Goal: Task Accomplishment & Management: Use online tool/utility

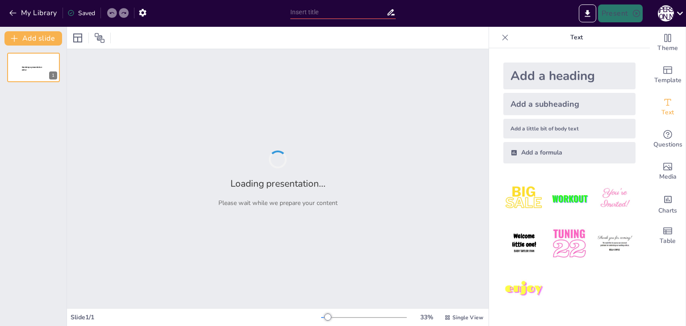
type input "Ефективність [PERSON_NAME] після 2022 року: санкційна політика та її вплив на о…"
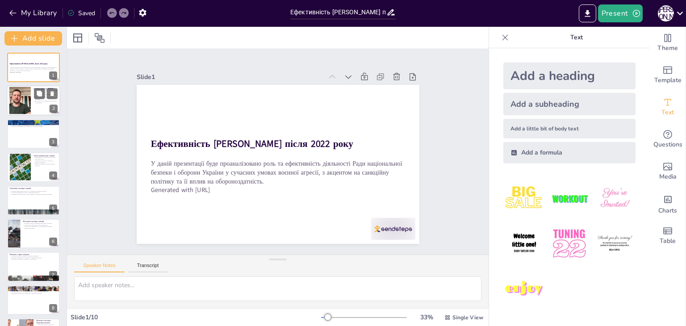
click at [36, 108] on div at bounding box center [34, 101] width 54 height 30
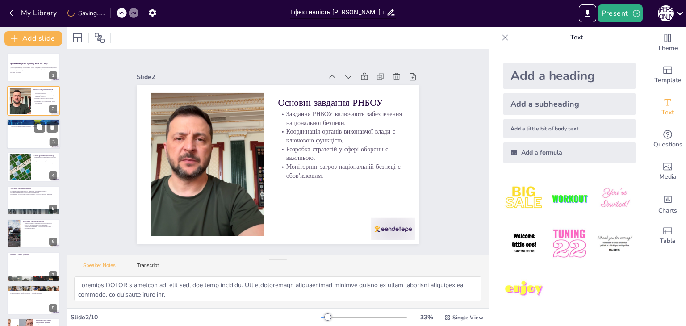
click at [29, 125] on p "Розробка рекомендацій для Президента є ключовою функцією." at bounding box center [33, 126] width 48 height 2
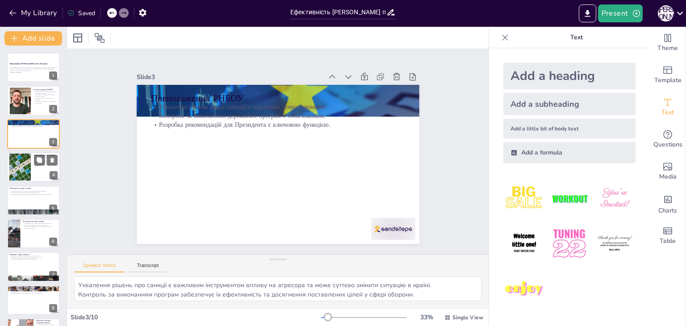
click at [23, 168] on div at bounding box center [20, 167] width 41 height 27
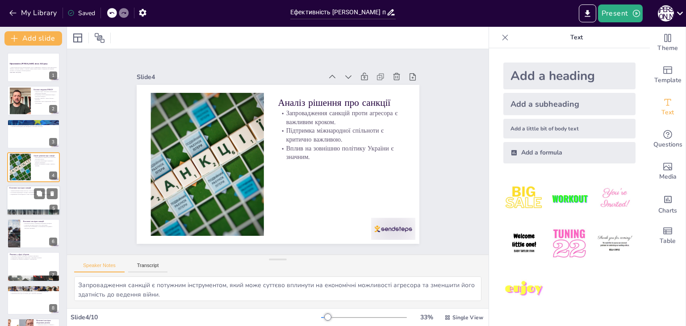
click at [29, 195] on div at bounding box center [34, 200] width 54 height 30
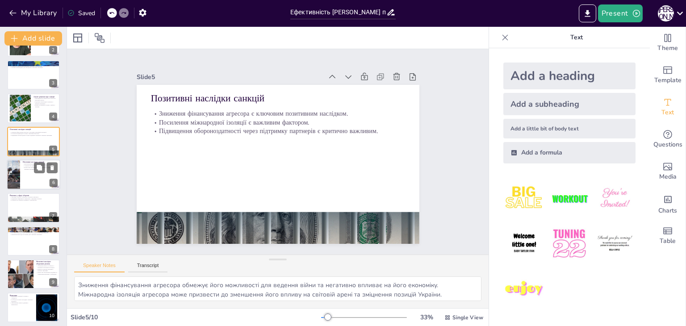
click at [30, 181] on div at bounding box center [34, 174] width 54 height 30
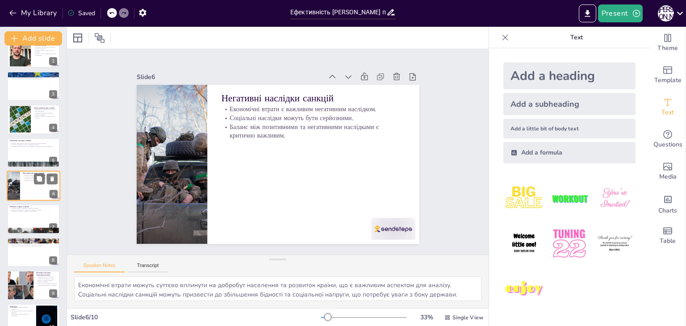
click at [33, 196] on div at bounding box center [34, 185] width 54 height 30
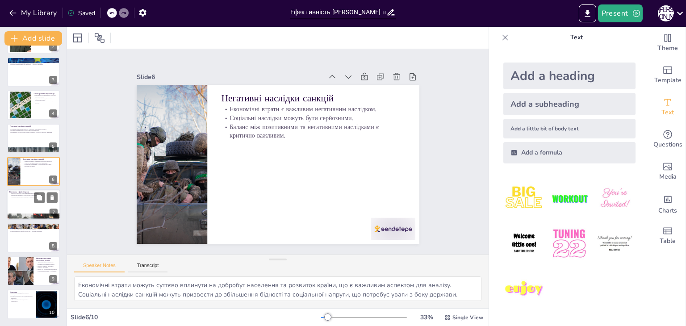
scroll to position [62, 0]
click at [34, 197] on div at bounding box center [46, 197] width 24 height 11
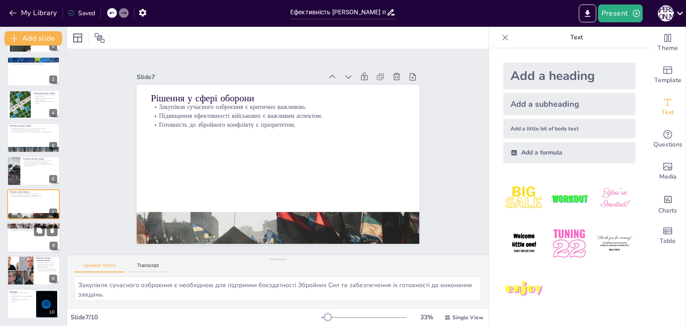
click at [22, 235] on div at bounding box center [34, 237] width 54 height 30
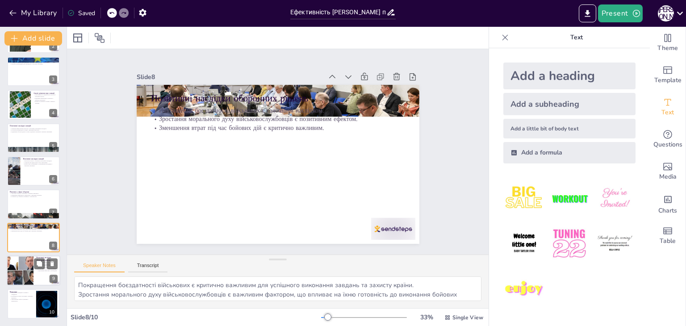
click at [24, 262] on div at bounding box center [20, 270] width 50 height 30
type textarea "Збільшення витрат на оборону може суттєво вплинути на бюджет і призвести до зме…"
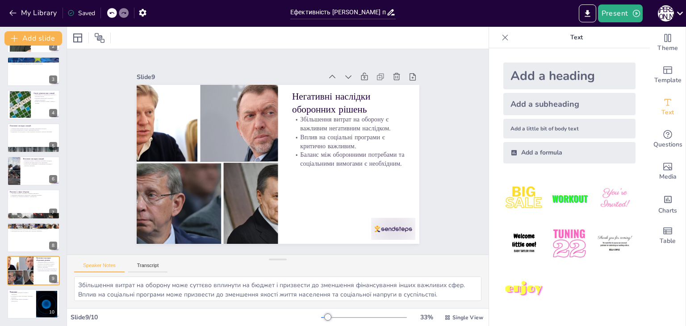
click at [515, 205] on img at bounding box center [524, 199] width 42 height 42
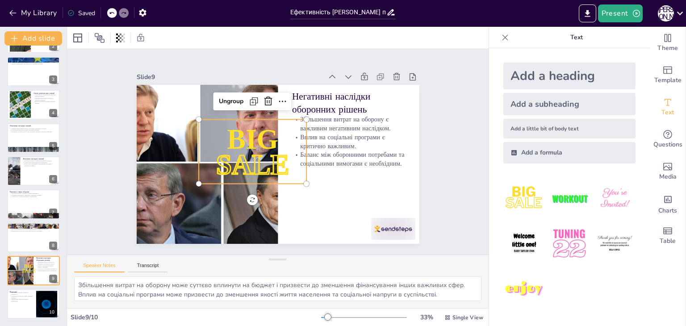
click at [515, 205] on img at bounding box center [524, 199] width 42 height 42
click at [264, 99] on icon at bounding box center [268, 101] width 8 height 9
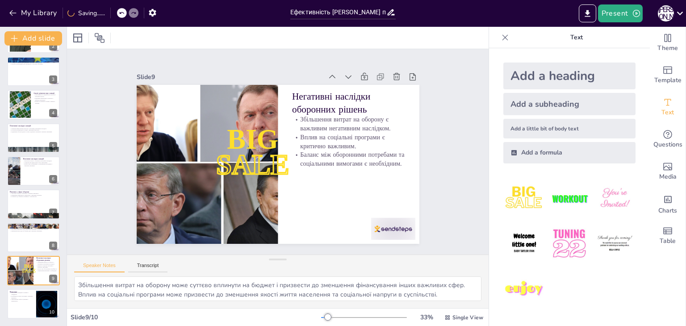
click at [527, 80] on div "Add a heading" at bounding box center [569, 75] width 132 height 27
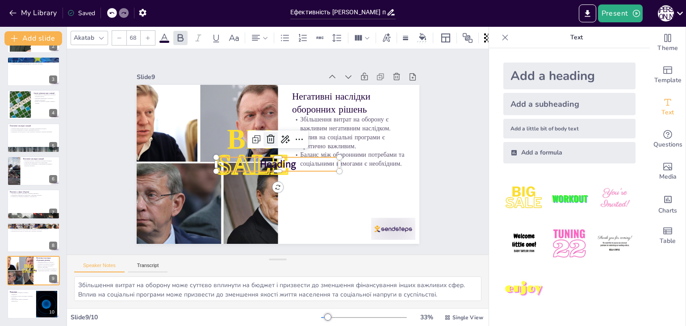
click at [267, 138] on icon at bounding box center [271, 137] width 9 height 9
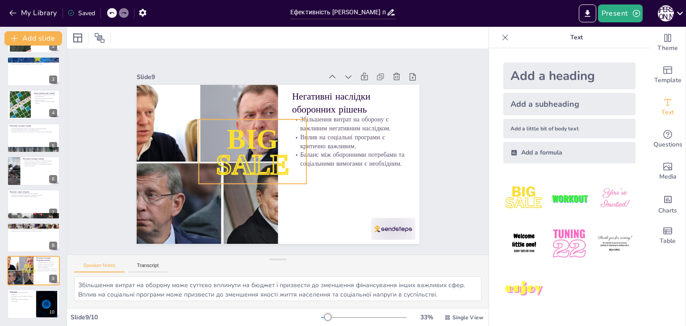
click at [263, 137] on span "BIG" at bounding box center [252, 139] width 51 height 31
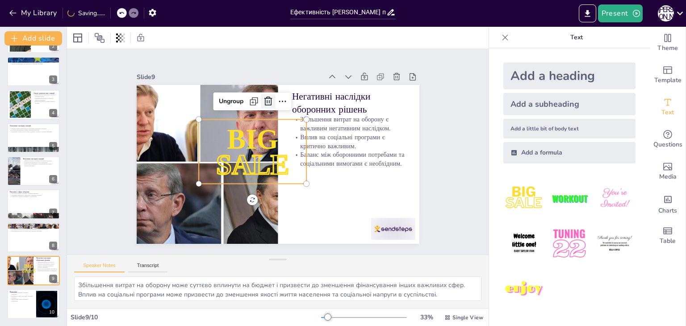
click at [268, 102] on icon at bounding box center [274, 101] width 12 height 12
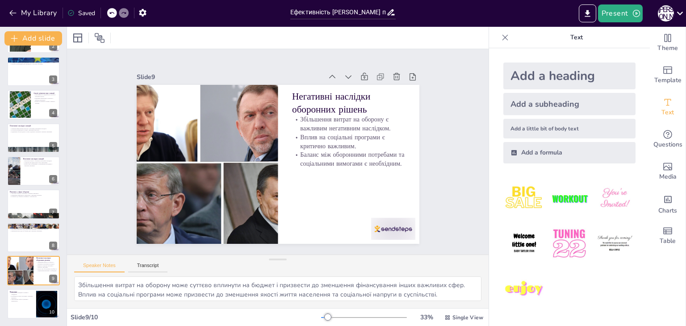
click at [521, 83] on div "Add a heading" at bounding box center [569, 75] width 132 height 27
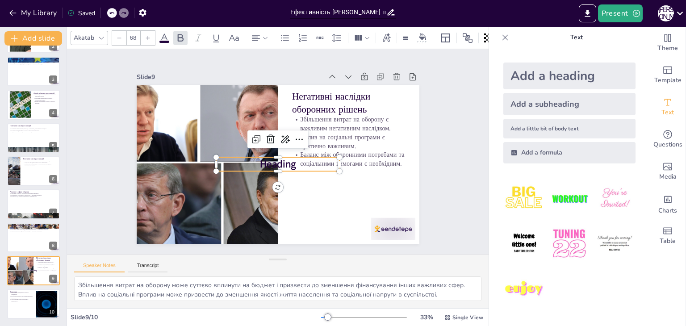
click at [521, 83] on div "Add a heading" at bounding box center [569, 75] width 132 height 27
type input "68"
click at [269, 138] on icon at bounding box center [270, 139] width 11 height 11
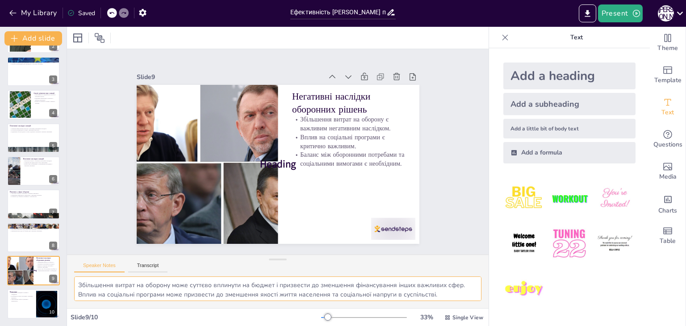
click at [152, 294] on textarea "Збільшення витрат на оборону може суттєво вплинути на бюджет і призвести до зме…" at bounding box center [277, 288] width 407 height 25
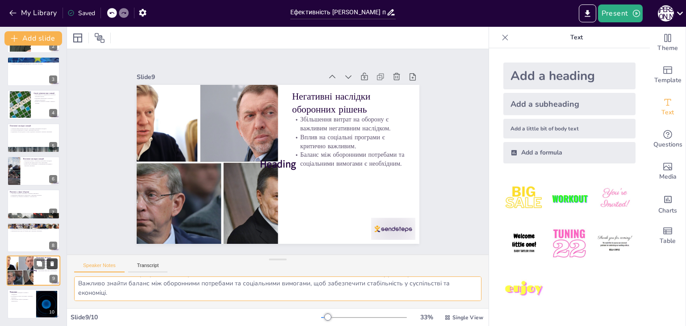
click at [50, 299] on icon at bounding box center [52, 297] width 6 height 6
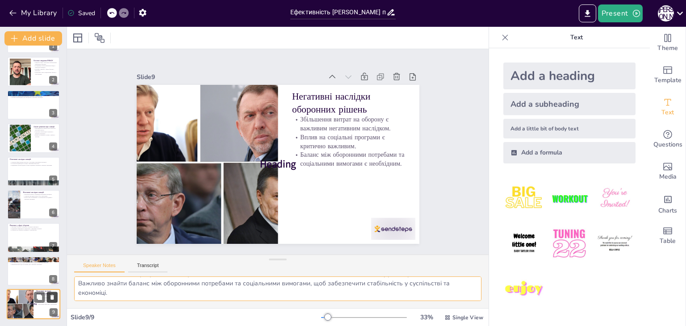
scroll to position [29, 0]
click at [98, 41] on icon at bounding box center [99, 38] width 11 height 11
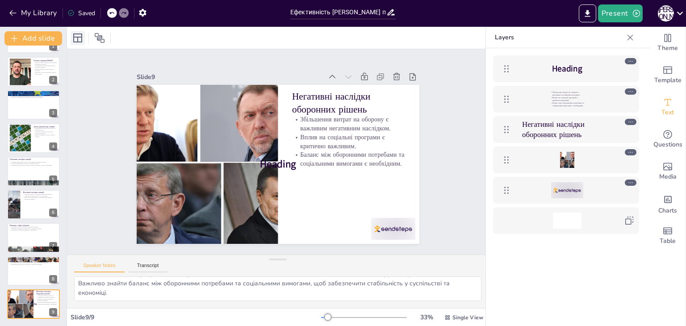
click at [79, 38] on icon at bounding box center [77, 38] width 11 height 11
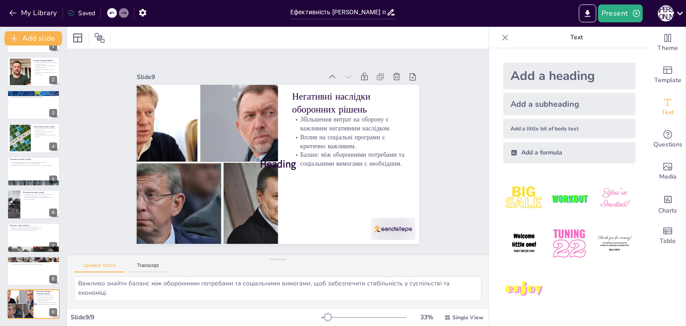
click at [501, 48] on div "Add a heading Add a subheading Add a little bit of body text Add a formula" at bounding box center [569, 187] width 161 height 278
click at [538, 156] on div "Add a formula" at bounding box center [569, 152] width 132 height 21
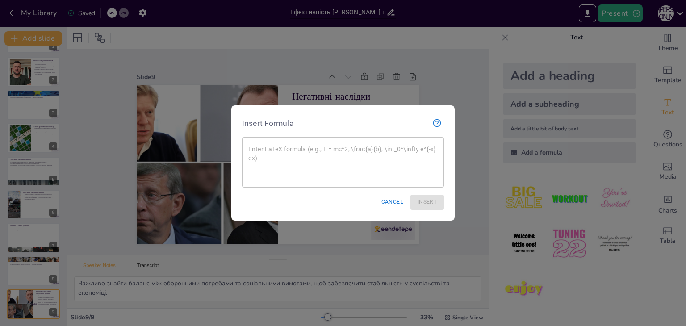
drag, startPoint x: 392, startPoint y: 200, endPoint x: 411, endPoint y: 186, distance: 23.9
click at [392, 200] on button "Cancel" at bounding box center [392, 202] width 29 height 15
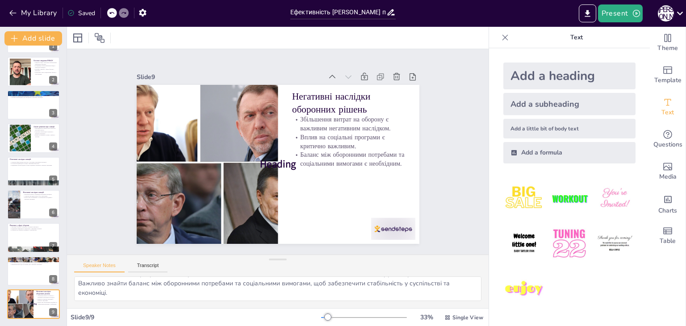
click at [516, 119] on div "Add a little bit of body text" at bounding box center [569, 129] width 132 height 20
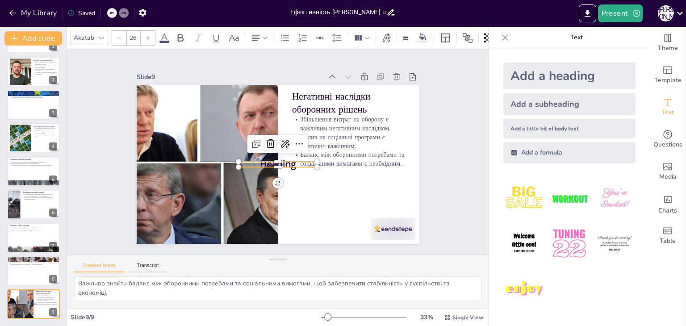
click at [280, 142] on icon at bounding box center [286, 146] width 12 height 12
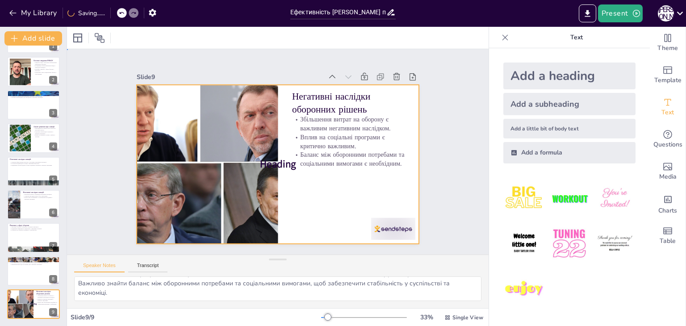
click at [271, 170] on div at bounding box center [278, 164] width 283 height 159
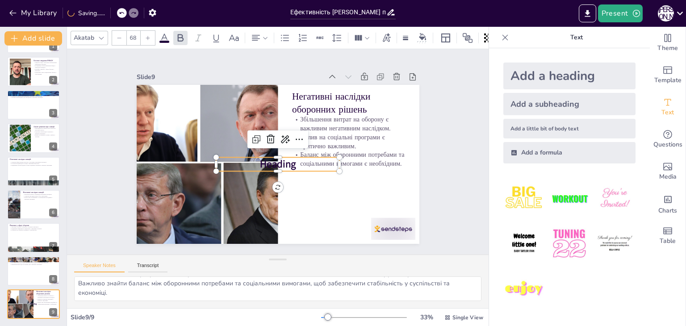
click at [274, 164] on span "Heading" at bounding box center [276, 163] width 37 height 17
click at [265, 138] on icon at bounding box center [270, 139] width 11 height 11
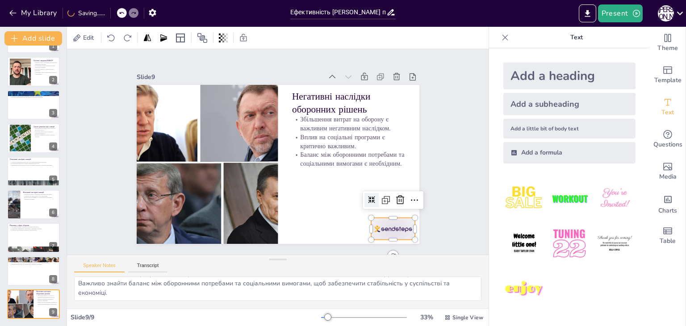
click at [387, 243] on div at bounding box center [363, 260] width 49 height 35
click at [395, 199] on icon at bounding box center [400, 200] width 11 height 11
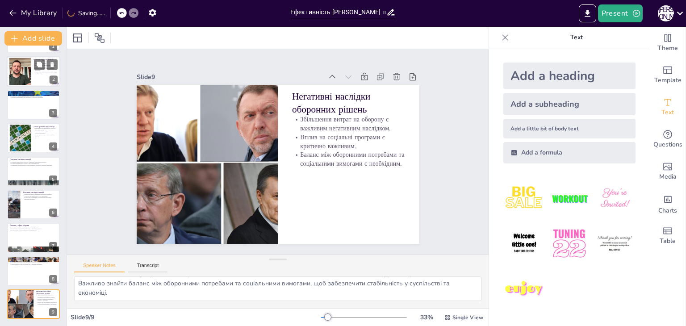
click at [41, 79] on div at bounding box center [34, 72] width 54 height 30
type textarea "Loremips DOLOR s ametcon adi elit sed, doe temp incididu. Utl etdoloremagn aliq…"
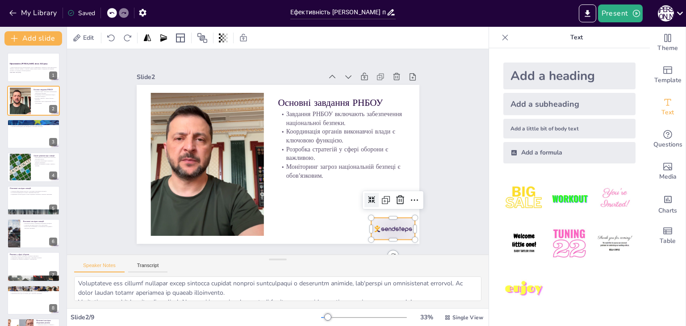
click at [373, 227] on div at bounding box center [384, 240] width 46 height 27
click at [389, 218] on icon at bounding box center [387, 224] width 12 height 12
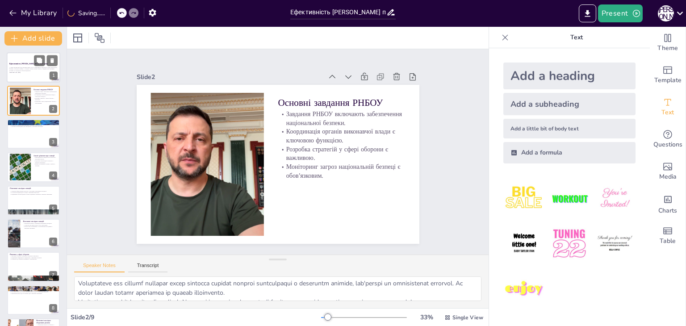
click at [37, 67] on p "У даній презентації буде проаналізовано роль та ефективність діяльності Ради на…" at bounding box center [33, 69] width 48 height 5
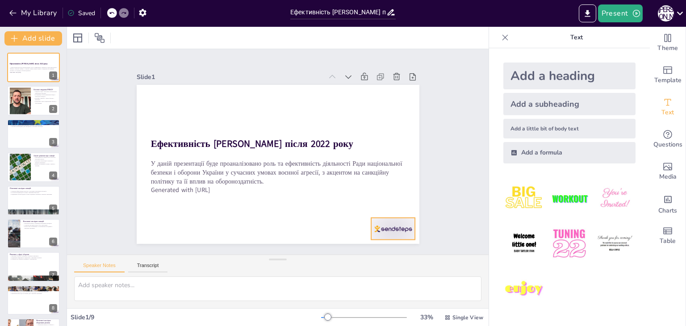
click at [372, 220] on div at bounding box center [393, 229] width 44 height 22
click at [395, 195] on icon at bounding box center [400, 200] width 11 height 11
drag, startPoint x: 21, startPoint y: 127, endPoint x: 21, endPoint y: 147, distance: 19.6
click at [21, 128] on div at bounding box center [34, 134] width 54 height 30
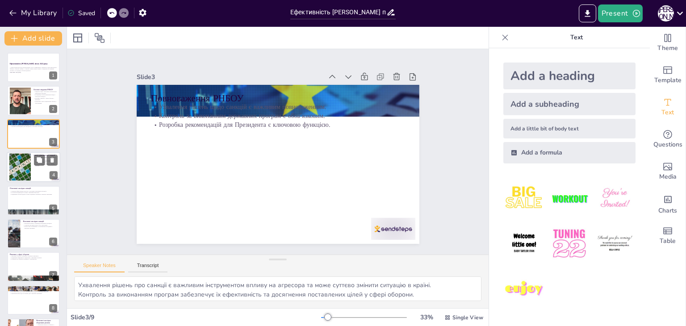
click at [27, 173] on div at bounding box center [20, 167] width 41 height 27
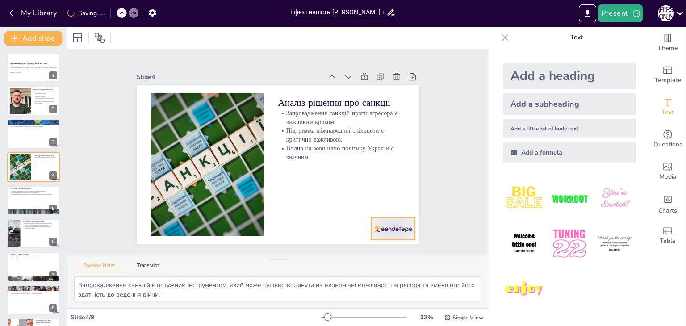
click at [376, 229] on div at bounding box center [393, 229] width 44 height 22
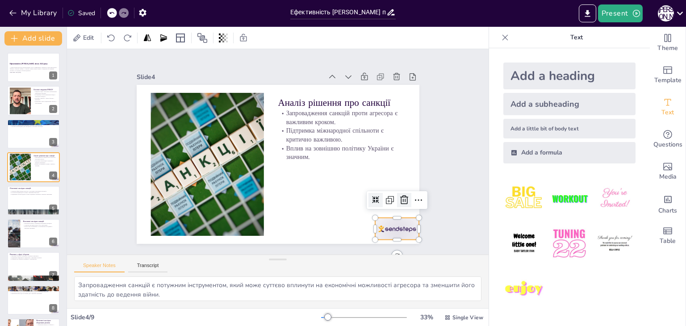
click at [399, 195] on icon at bounding box center [404, 200] width 11 height 11
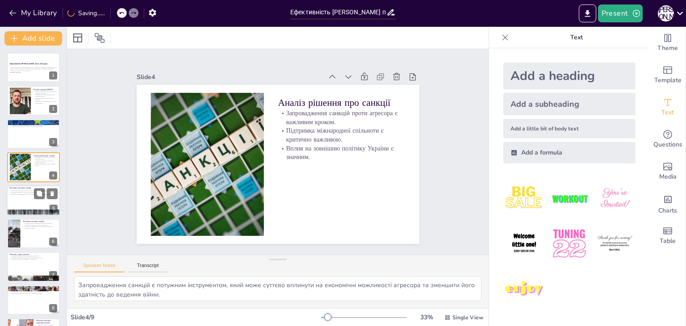
click at [23, 206] on div at bounding box center [34, 200] width 54 height 30
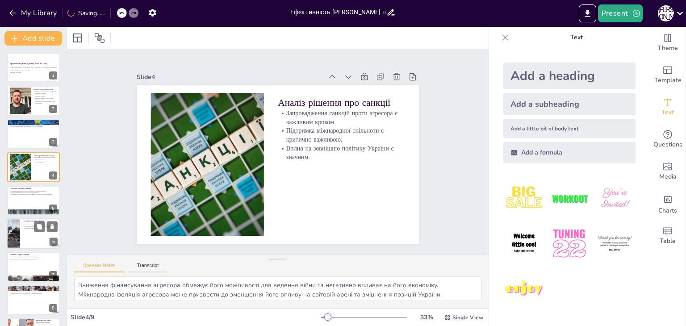
scroll to position [14, 0]
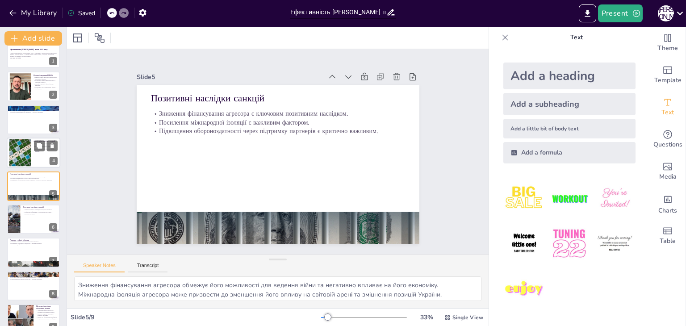
click at [27, 141] on div at bounding box center [20, 152] width 41 height 27
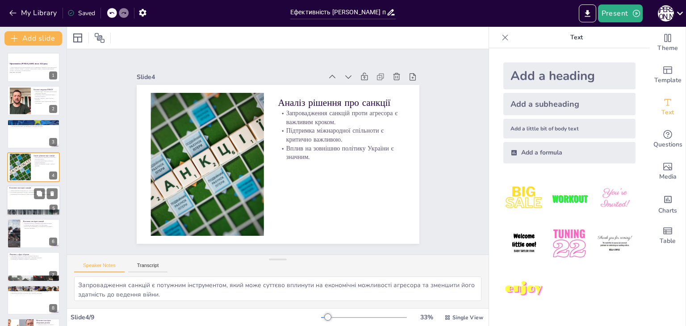
click at [24, 205] on div at bounding box center [34, 200] width 54 height 30
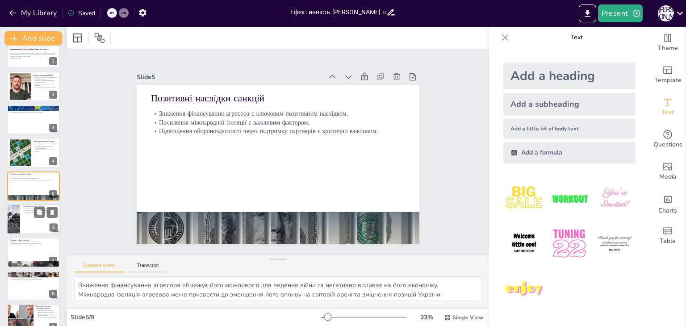
click at [27, 223] on div at bounding box center [34, 219] width 54 height 30
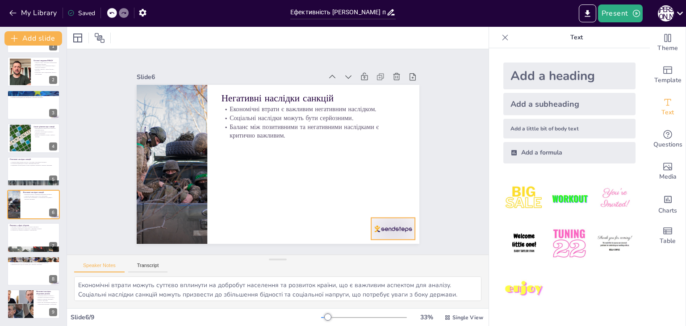
click at [379, 236] on div at bounding box center [374, 251] width 48 height 31
click at [390, 207] on icon at bounding box center [394, 211] width 9 height 9
click at [25, 245] on div at bounding box center [34, 238] width 54 height 30
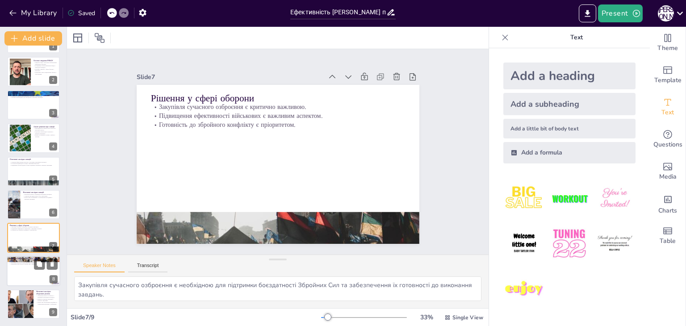
click at [34, 262] on div at bounding box center [46, 263] width 24 height 11
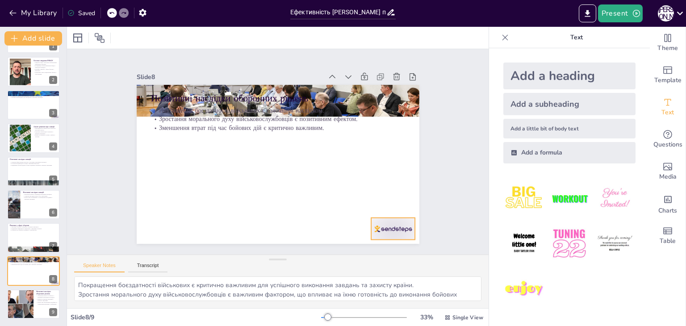
click at [377, 236] on div at bounding box center [374, 251] width 48 height 31
click at [393, 202] on div at bounding box center [400, 200] width 14 height 14
click at [35, 299] on button at bounding box center [39, 296] width 11 height 11
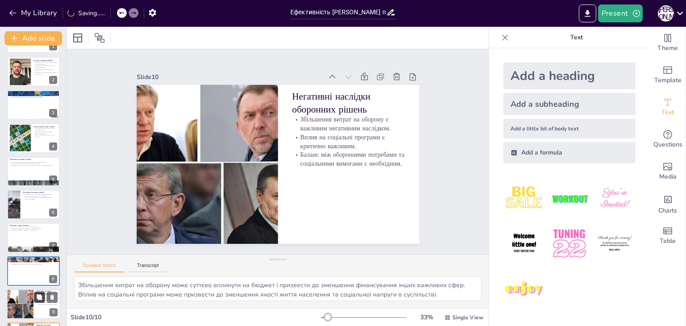
scroll to position [62, 0]
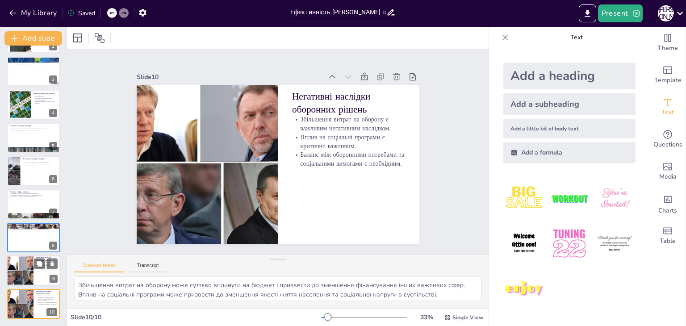
click at [18, 270] on div at bounding box center [20, 270] width 50 height 30
click at [21, 312] on div at bounding box center [20, 304] width 50 height 30
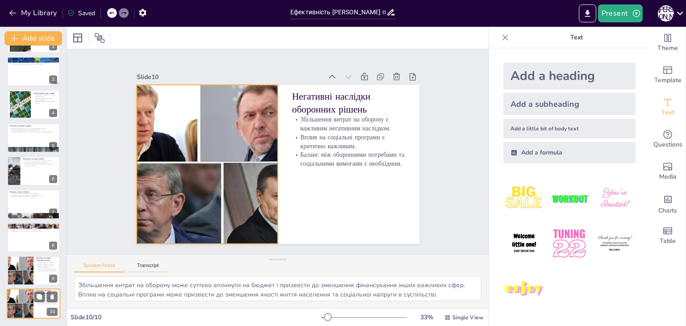
click at [21, 308] on div at bounding box center [20, 304] width 50 height 30
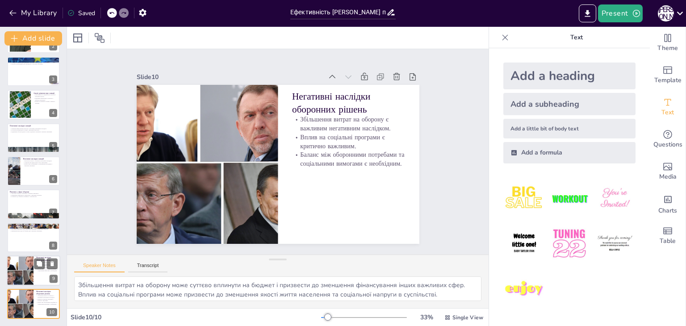
click at [27, 279] on div at bounding box center [20, 270] width 50 height 30
click at [25, 245] on div at bounding box center [34, 237] width 54 height 30
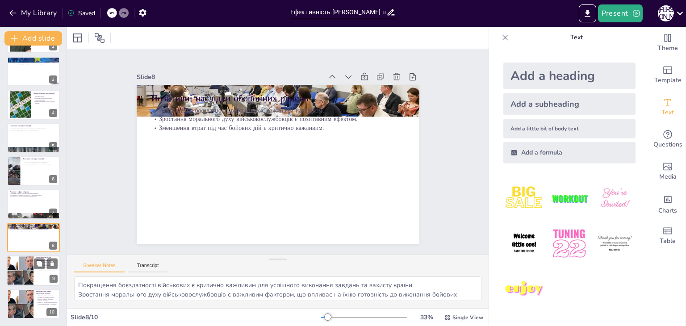
click at [24, 272] on div at bounding box center [20, 270] width 50 height 30
type textarea "Збільшення витрат на оборону може суттєво вплинути на бюджет і призвести до зме…"
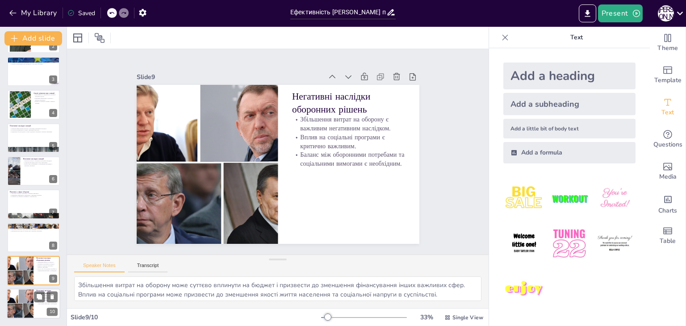
click at [22, 299] on div at bounding box center [20, 304] width 50 height 30
click at [16, 272] on div at bounding box center [20, 270] width 50 height 30
click at [19, 300] on div at bounding box center [20, 304] width 50 height 30
click at [24, 283] on div at bounding box center [20, 270] width 50 height 30
click at [24, 304] on div at bounding box center [20, 304] width 50 height 30
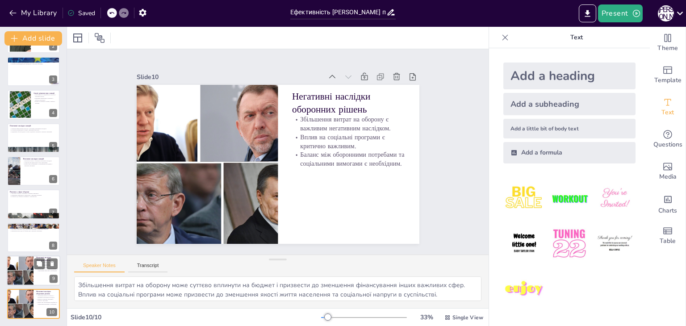
click at [18, 277] on div at bounding box center [20, 270] width 50 height 30
click at [20, 303] on div at bounding box center [20, 304] width 50 height 30
click at [50, 298] on icon at bounding box center [52, 297] width 6 height 6
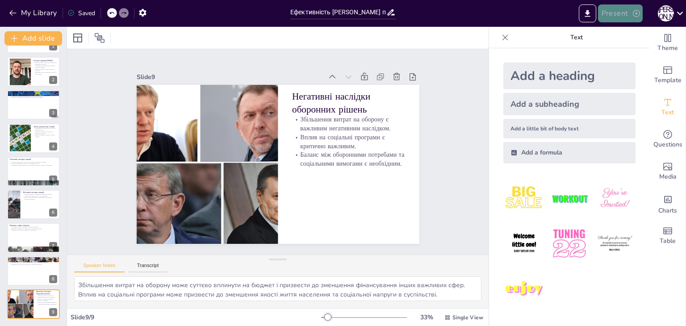
click at [620, 17] on button "Present" at bounding box center [620, 13] width 45 height 18
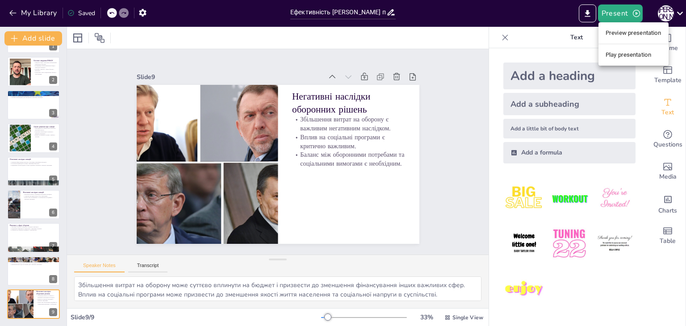
click at [590, 15] on div at bounding box center [343, 163] width 686 height 326
click at [590, 15] on icon "Export to PowerPoint" at bounding box center [586, 13] width 9 height 9
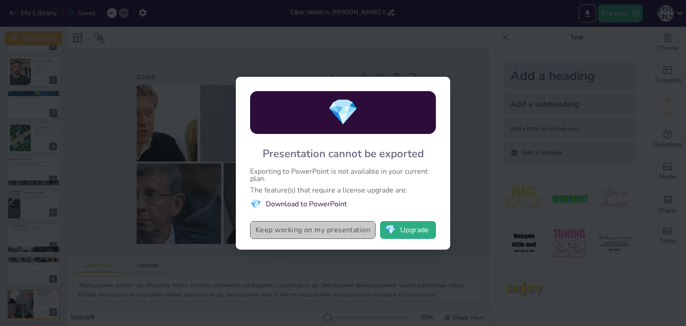
click at [337, 232] on button "Keep working on my presentation" at bounding box center [312, 230] width 125 height 18
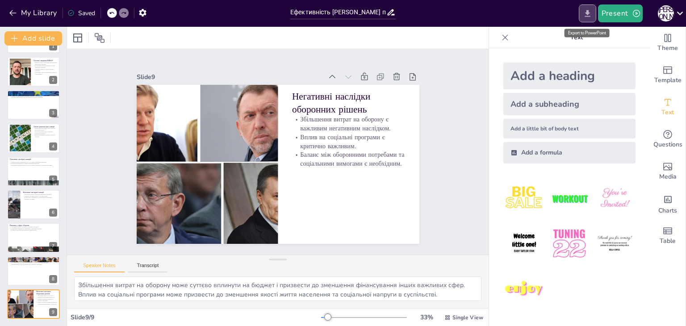
click at [589, 12] on icon "Export to PowerPoint" at bounding box center [586, 13] width 5 height 7
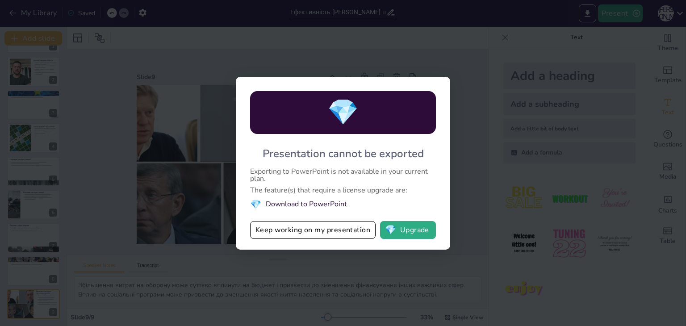
drag, startPoint x: 355, startPoint y: 229, endPoint x: 360, endPoint y: 226, distance: 5.6
click at [355, 230] on button "Keep working on my presentation" at bounding box center [312, 230] width 125 height 18
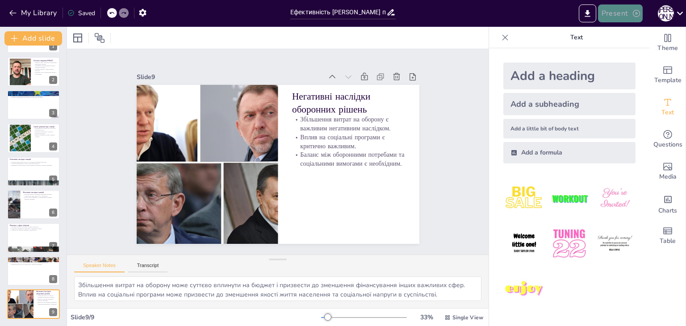
click at [619, 17] on button "Present" at bounding box center [620, 13] width 45 height 18
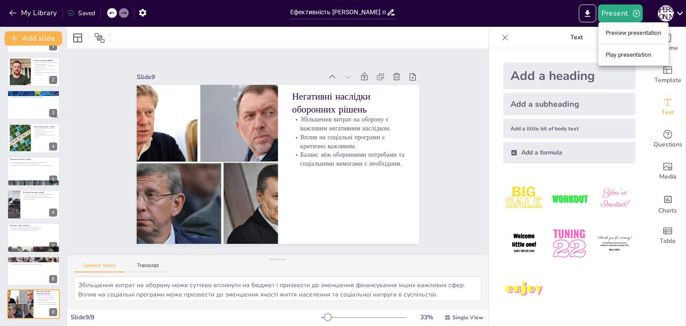
click at [87, 16] on div at bounding box center [343, 163] width 686 height 326
click at [79, 11] on div "Saved" at bounding box center [81, 13] width 28 height 8
click at [348, 10] on input "Ефективність [PERSON_NAME] після 2022 року: санкційна політика та її вплив на о…" at bounding box center [338, 12] width 96 height 13
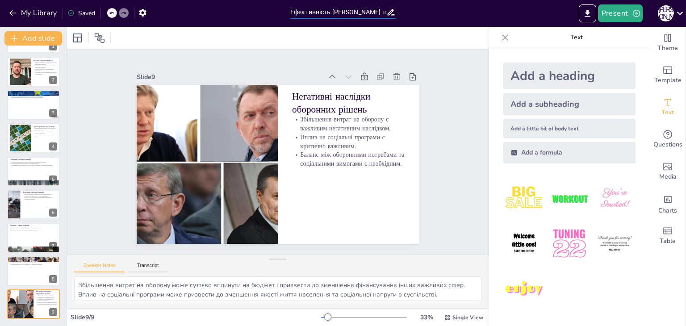
click at [369, 15] on input "Ефективність [PERSON_NAME] після 2022 року: санкційна політика та її вплив на о…" at bounding box center [338, 12] width 96 height 13
click at [594, 13] on button "Export to PowerPoint" at bounding box center [586, 13] width 17 height 18
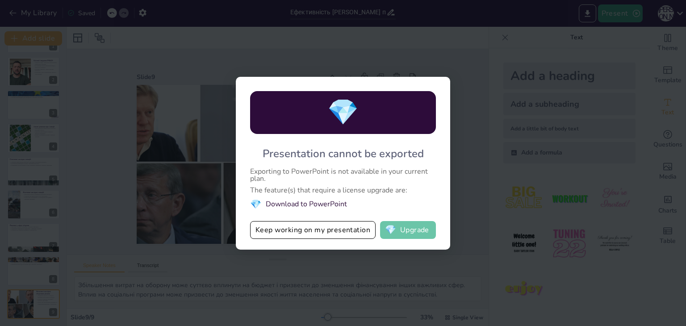
click at [402, 226] on button "💎 Upgrade" at bounding box center [408, 230] width 56 height 18
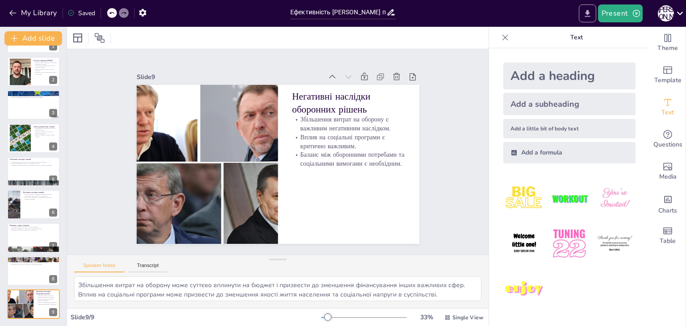
click at [580, 17] on button "Export to PowerPoint" at bounding box center [586, 13] width 17 height 18
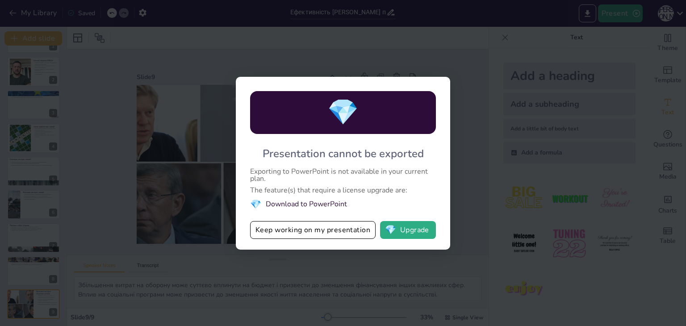
click at [260, 202] on span "💎" at bounding box center [255, 204] width 11 height 12
click at [267, 226] on button "Keep working on my presentation" at bounding box center [312, 230] width 125 height 18
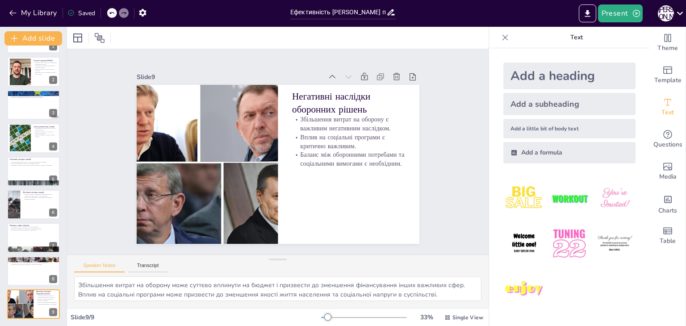
click at [677, 15] on icon at bounding box center [679, 13] width 12 height 12
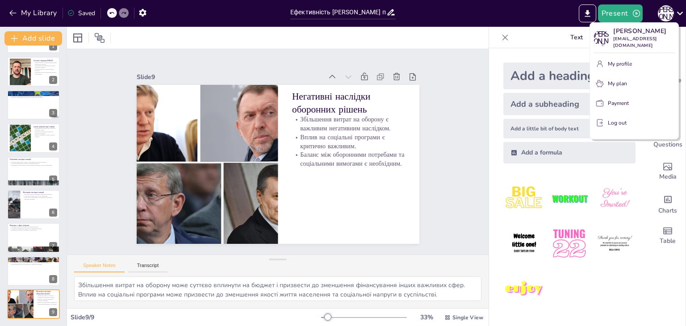
click at [116, 78] on div at bounding box center [343, 163] width 686 height 326
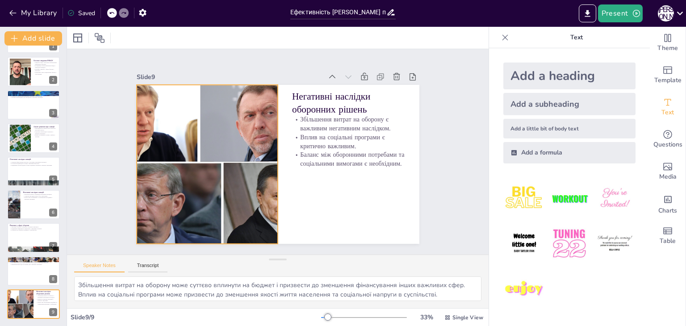
click at [137, 85] on div "Негативні наслідки оборонних рішень Збільшення витрат на оборону є важливим нег…" at bounding box center [278, 164] width 283 height 159
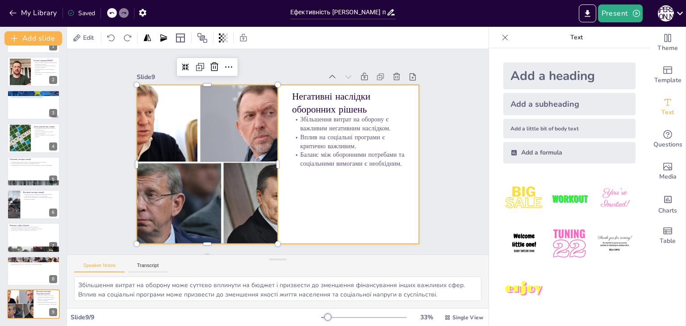
click at [279, 137] on div at bounding box center [278, 164] width 283 height 159
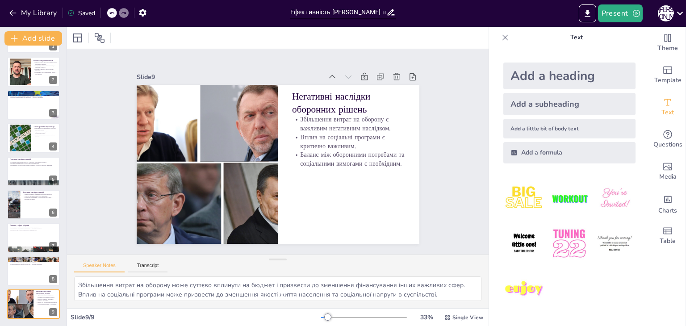
click at [180, 74] on div "Slide 9" at bounding box center [230, 77] width 186 height 8
